Goal: Information Seeking & Learning: Learn about a topic

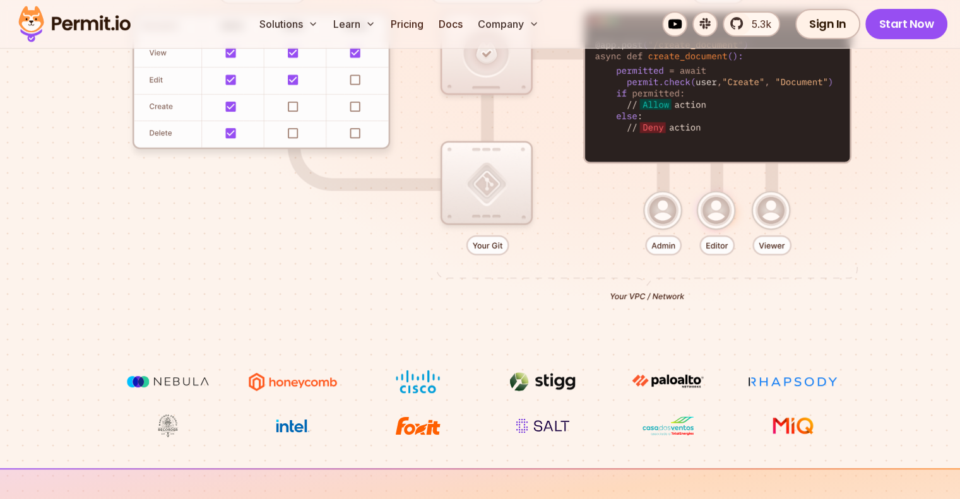
scroll to position [384, 0]
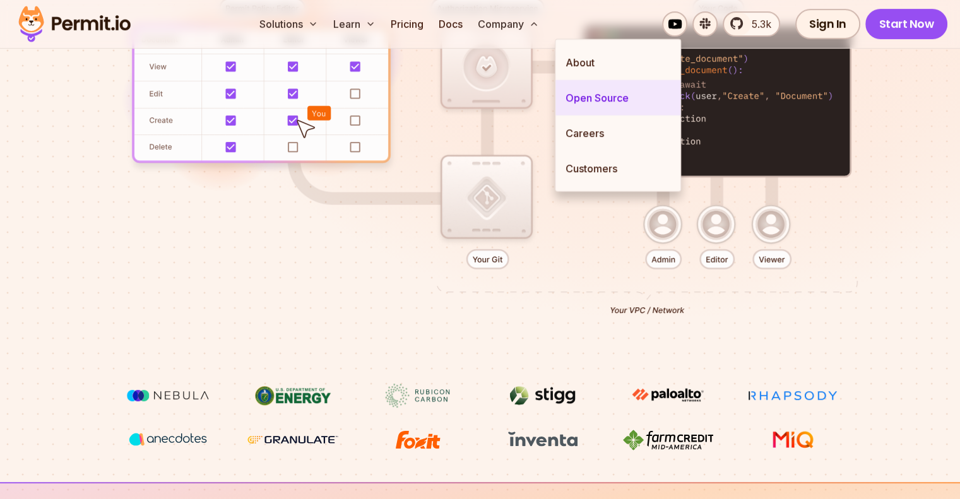
click at [596, 105] on link "Open Source" at bounding box center [617, 97] width 125 height 35
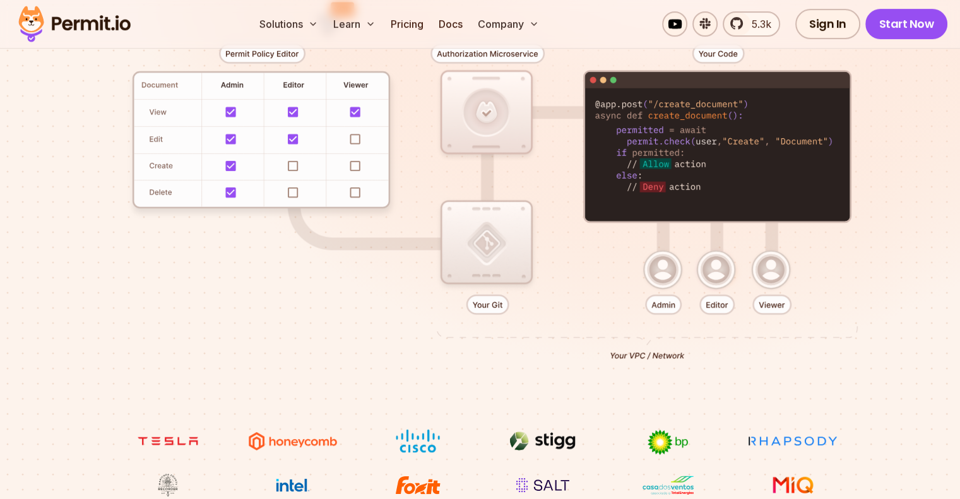
scroll to position [384, 0]
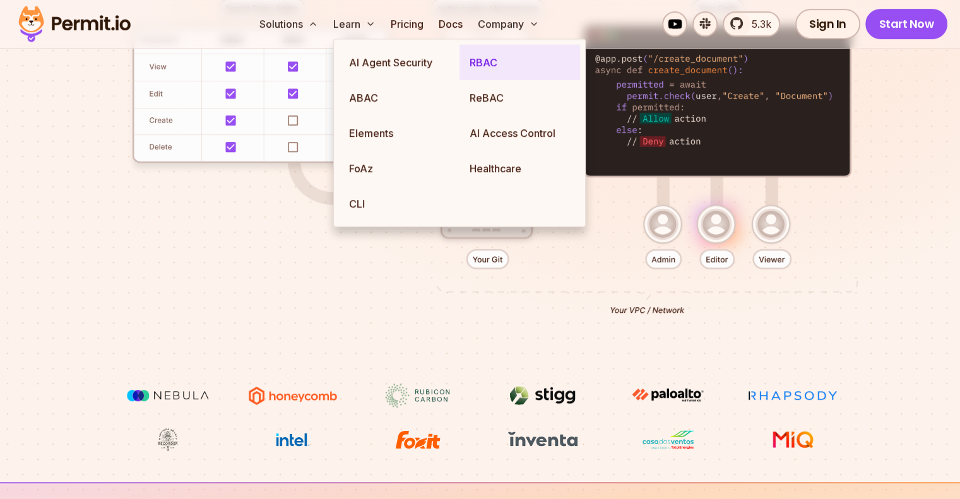
click at [485, 61] on link "RBAC" at bounding box center [519, 62] width 121 height 35
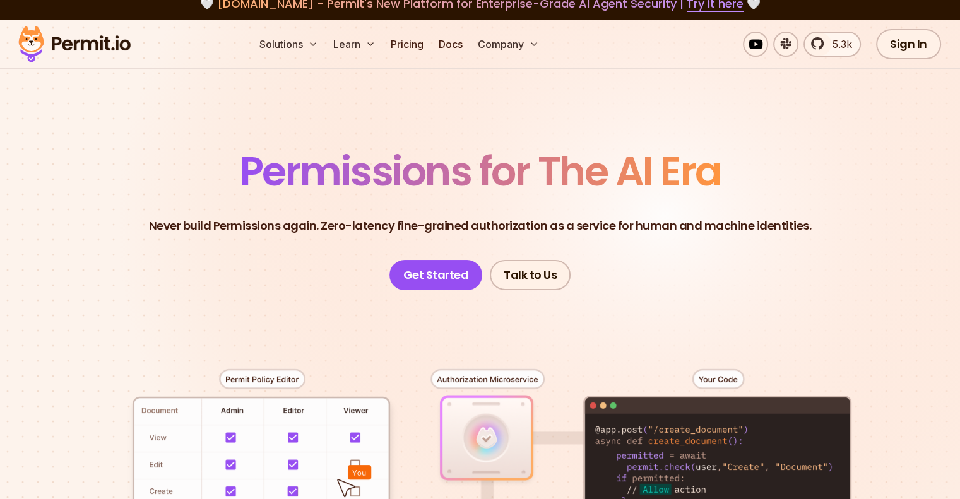
scroll to position [12, 0]
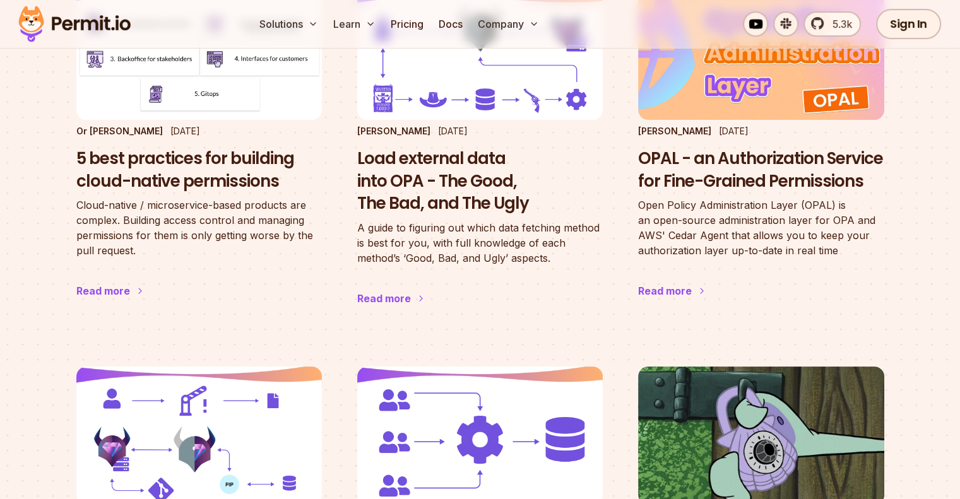
scroll to position [210, 0]
